Goal: Information Seeking & Learning: Compare options

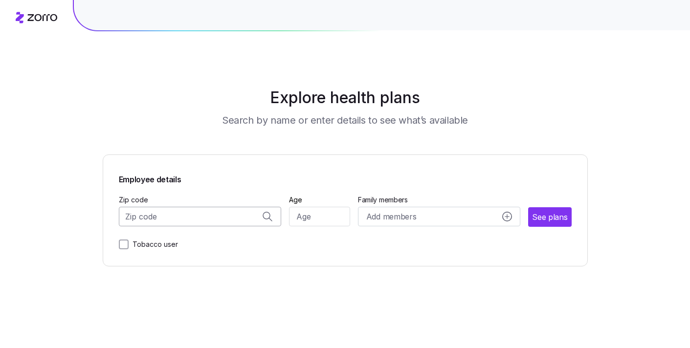
click at [217, 216] on input "Zip code" at bounding box center [200, 217] width 163 height 20
type input "0"
type input "95129"
click at [311, 218] on input "Age" at bounding box center [319, 217] width 61 height 20
click at [320, 217] on input "Age" at bounding box center [319, 217] width 61 height 20
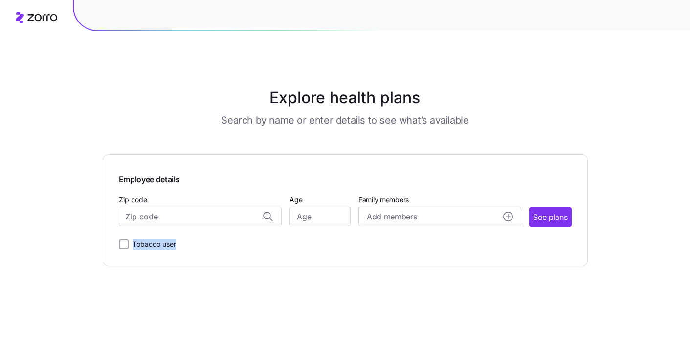
drag, startPoint x: 181, startPoint y: 243, endPoint x: 108, endPoint y: 244, distance: 72.8
click at [108, 244] on div "Employee details Zip code Age Family members Add members See plans Tobacco user" at bounding box center [345, 210] width 485 height 112
click at [192, 257] on div "Employee details Zip code Age Family members Add members See plans Tobacco user" at bounding box center [345, 210] width 485 height 112
drag, startPoint x: 182, startPoint y: 243, endPoint x: 113, endPoint y: 242, distance: 69.4
click at [113, 242] on div "Employee details Zip code Age Family members Add members See plans Tobacco user" at bounding box center [345, 210] width 485 height 112
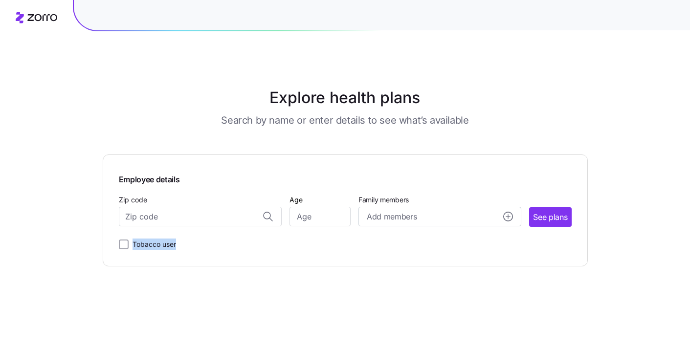
click at [175, 280] on main "Explore health plans Search by name or enter details to see what’s available Em…" at bounding box center [345, 174] width 485 height 348
click at [218, 214] on input "Zip code" at bounding box center [200, 217] width 163 height 20
click at [223, 248] on span "95129, [GEOGRAPHIC_DATA], [GEOGRAPHIC_DATA]" at bounding box center [198, 243] width 137 height 12
type input "95129, [GEOGRAPHIC_DATA], [GEOGRAPHIC_DATA]"
click at [327, 222] on input "Age" at bounding box center [319, 217] width 61 height 20
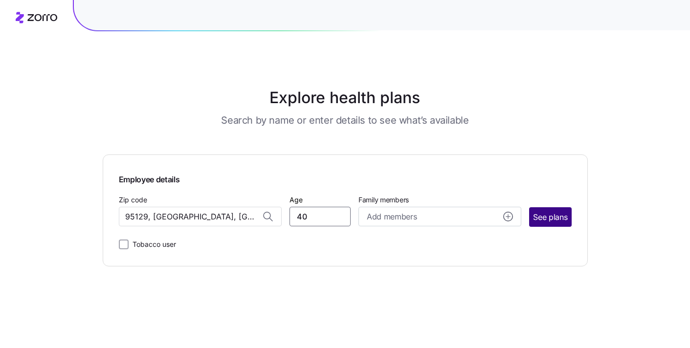
type input "40"
click at [553, 215] on span "See plans" at bounding box center [550, 217] width 34 height 12
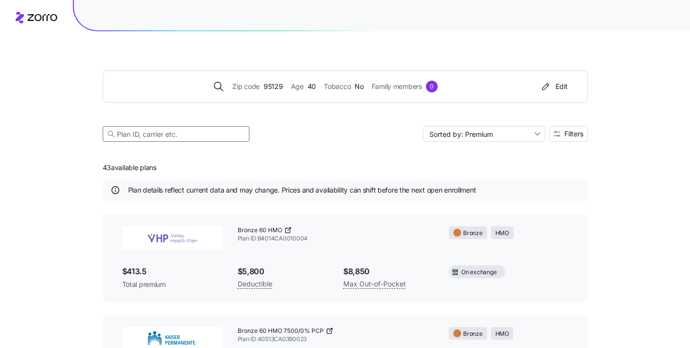
click at [176, 132] on input at bounding box center [176, 134] width 147 height 16
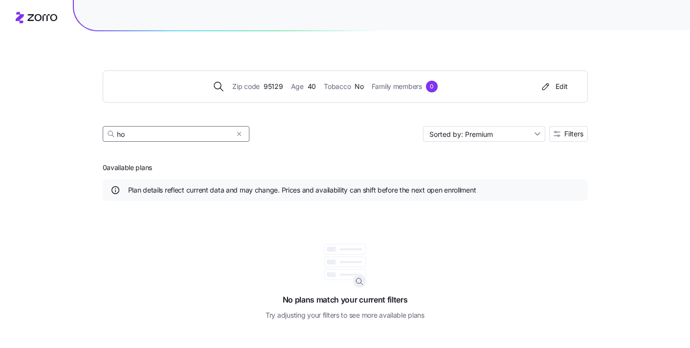
type input "h"
type input "a"
type input "[PERSON_NAME]"
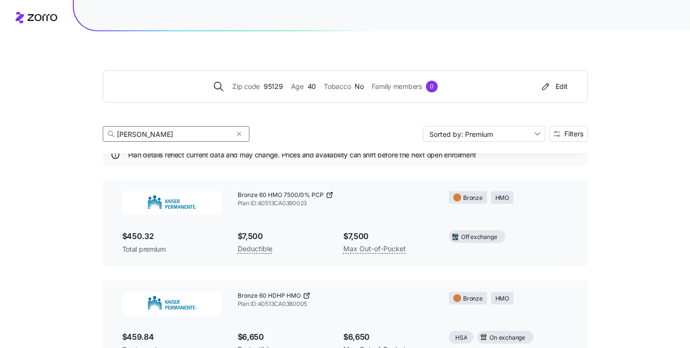
scroll to position [37, 0]
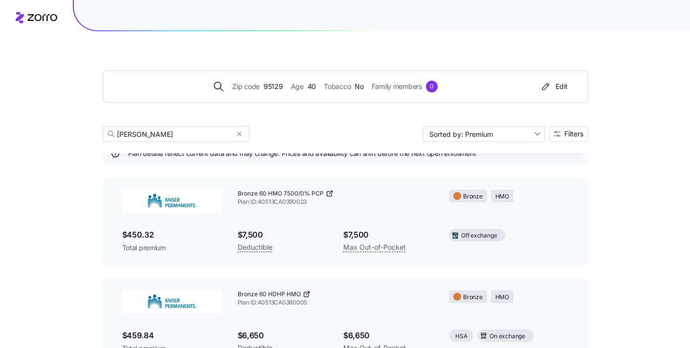
click at [182, 200] on img at bounding box center [172, 201] width 100 height 23
click at [271, 199] on span "Plan ID: 40513CA0390023" at bounding box center [336, 202] width 196 height 8
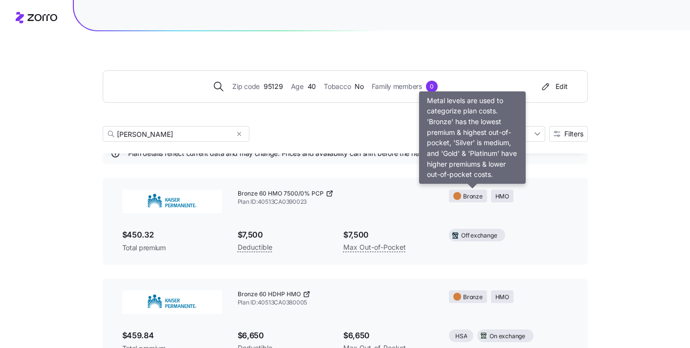
click at [470, 193] on span "Bronze" at bounding box center [473, 196] width 20 height 9
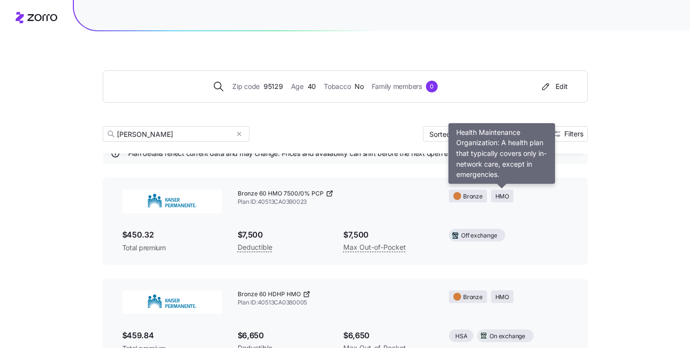
click at [502, 197] on span "HMO" at bounding box center [502, 196] width 14 height 9
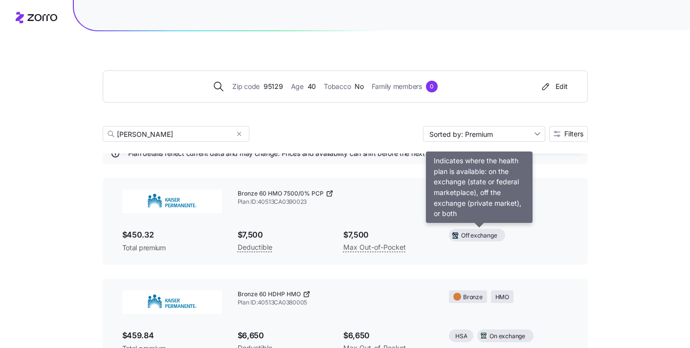
click at [477, 238] on span "Off exchange" at bounding box center [479, 235] width 36 height 9
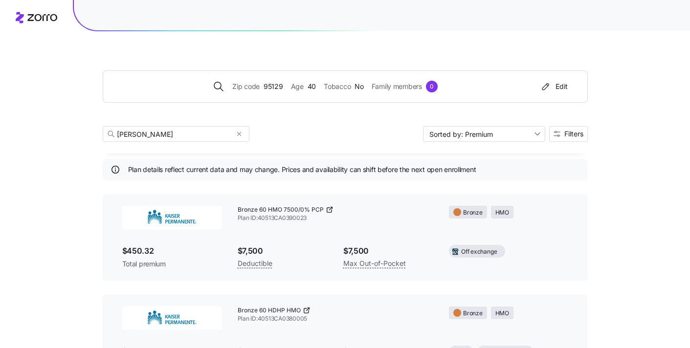
scroll to position [29, 0]
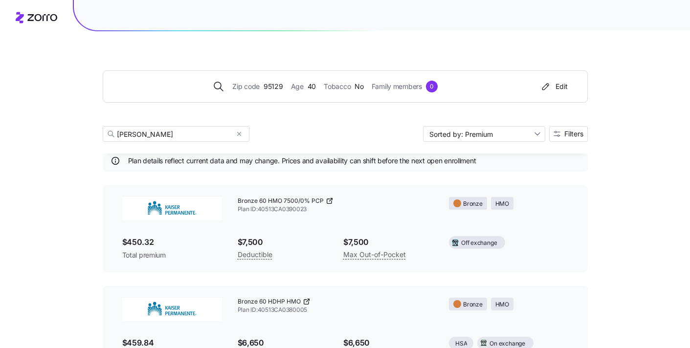
click at [331, 201] on icon at bounding box center [329, 201] width 8 height 8
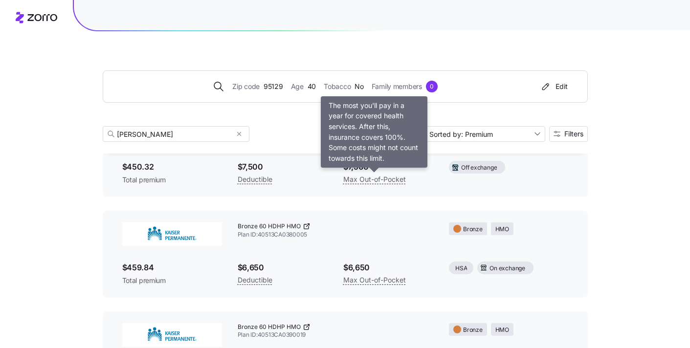
scroll to position [107, 0]
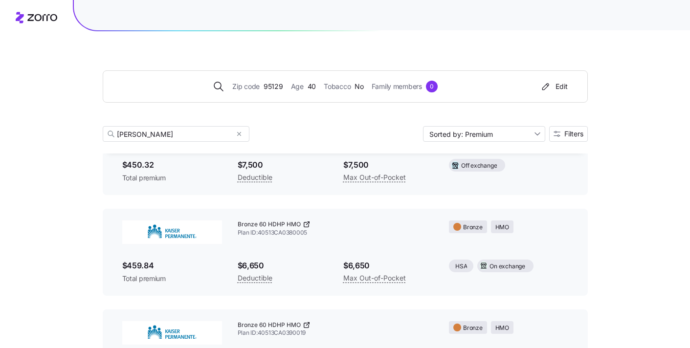
click at [306, 223] on icon at bounding box center [307, 224] width 8 height 8
click at [222, 133] on input "[PERSON_NAME]" at bounding box center [176, 134] width 147 height 16
click at [239, 134] on icon "button" at bounding box center [239, 134] width 7 height 12
click at [186, 134] on input at bounding box center [176, 134] width 147 height 16
type input "j"
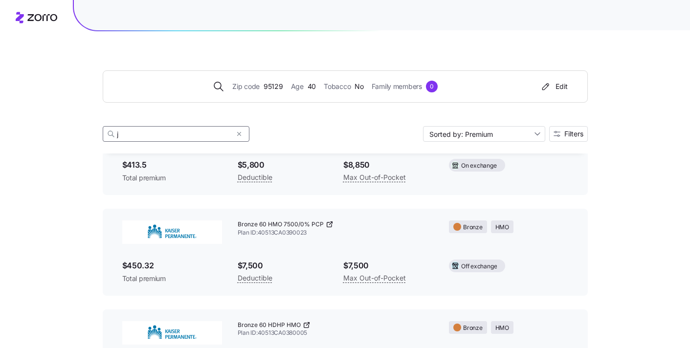
scroll to position [0, 0]
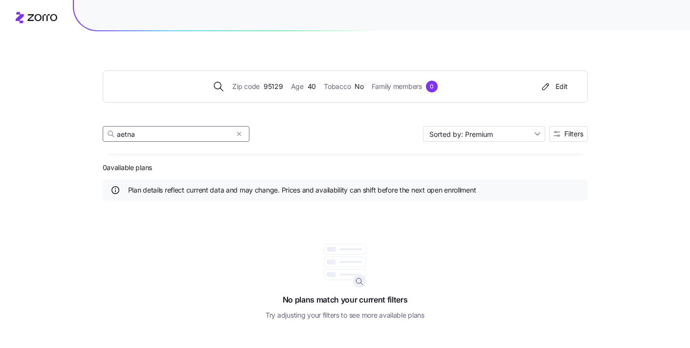
drag, startPoint x: 202, startPoint y: 130, endPoint x: 100, endPoint y: 120, distance: 103.1
click at [100, 120] on div "Zip code 95129 Age [DEMOGRAPHIC_DATA] Tobacco No Family members 0 Edit aetna So…" at bounding box center [345, 174] width 690 height 348
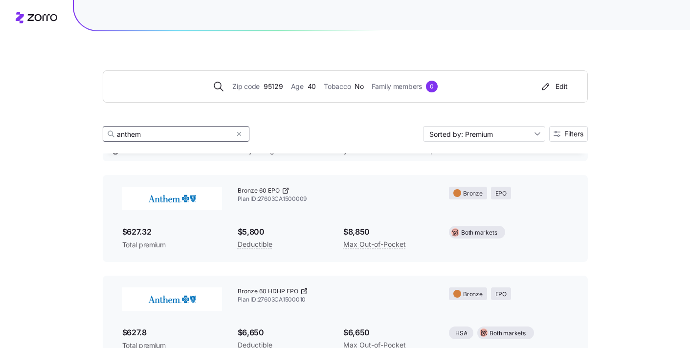
scroll to position [42, 0]
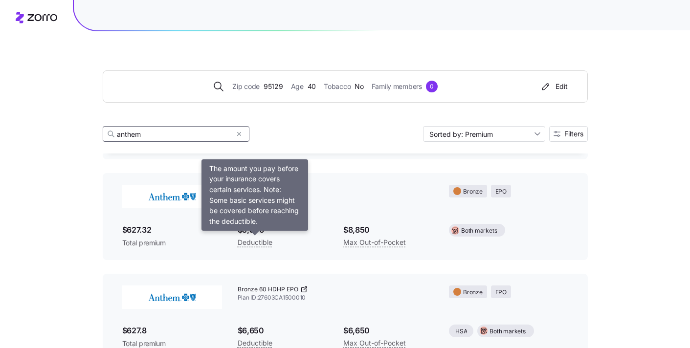
type input "anthem"
click at [257, 242] on span "Deductible" at bounding box center [255, 243] width 35 height 12
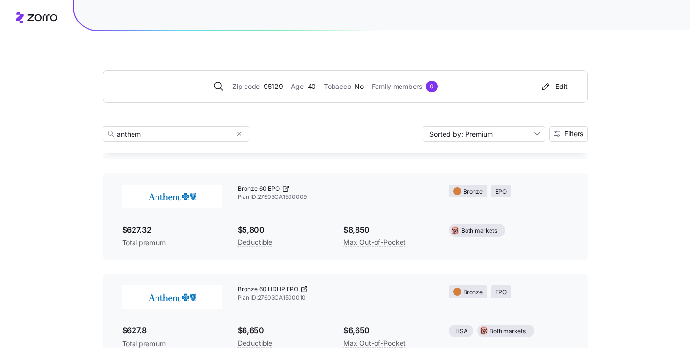
click at [141, 242] on span "Total premium" at bounding box center [172, 243] width 100 height 10
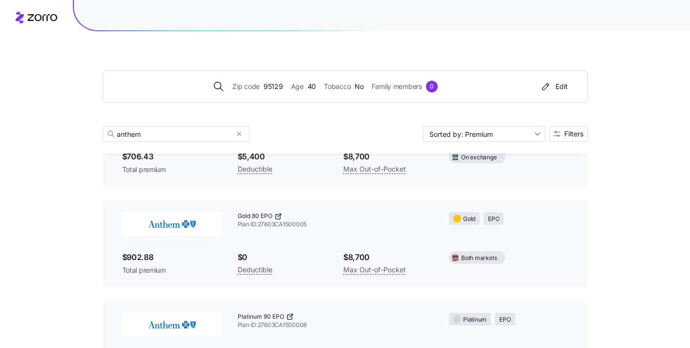
scroll to position [470, 0]
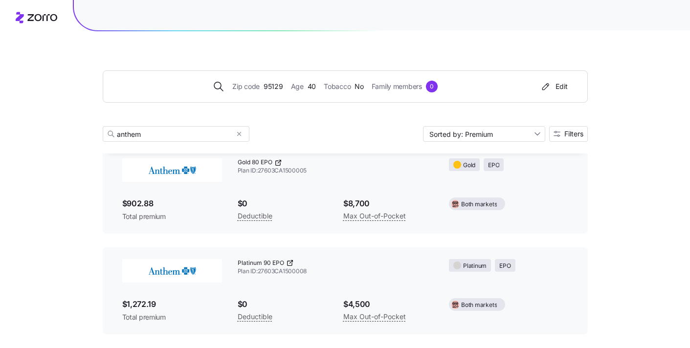
click at [36, 14] on icon at bounding box center [37, 18] width 42 height 12
